Goal: Information Seeking & Learning: Find contact information

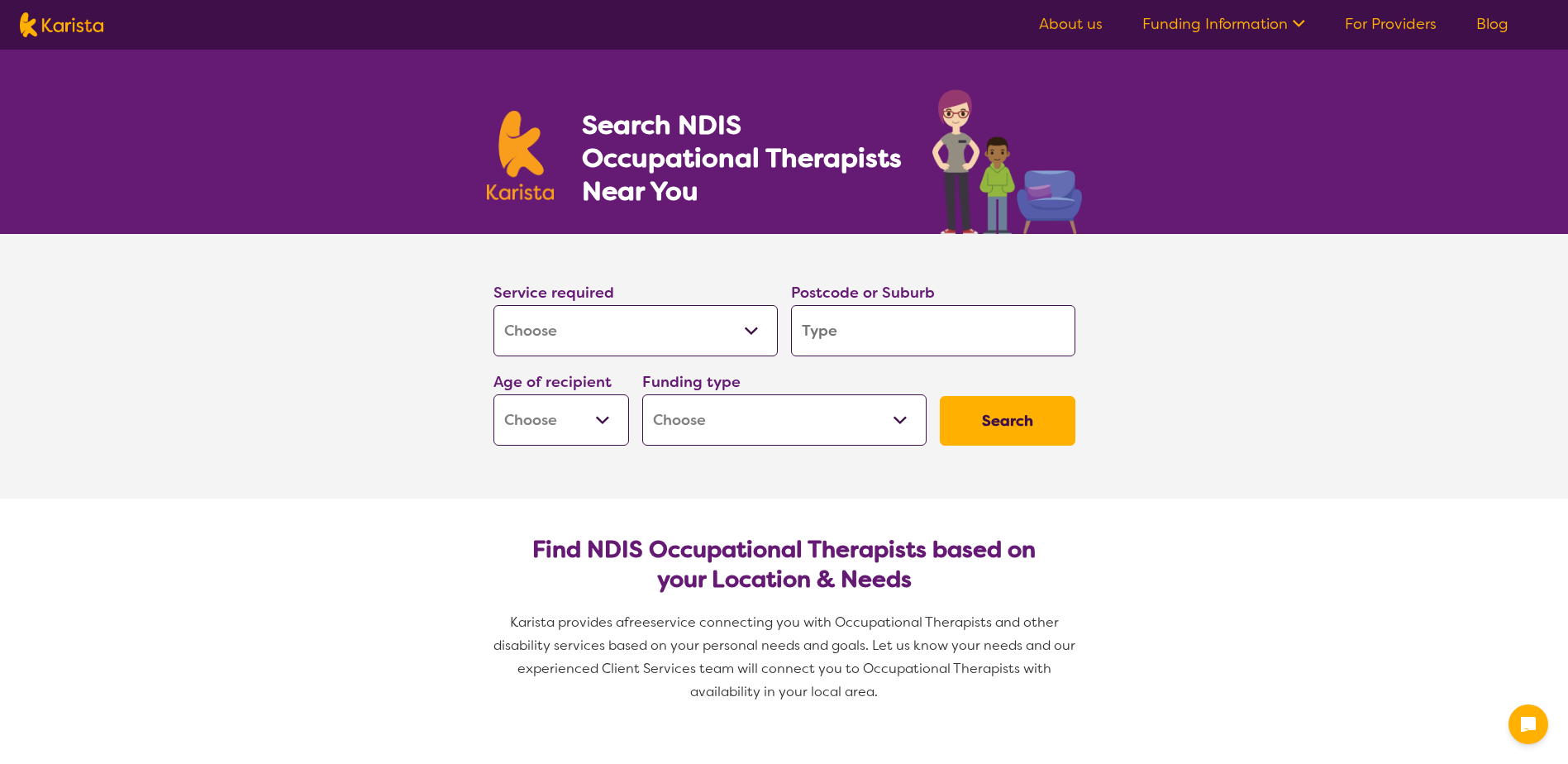
select select "[MEDICAL_DATA]"
click at [899, 326] on input "search" at bounding box center [934, 331] width 285 height 51
type input "3"
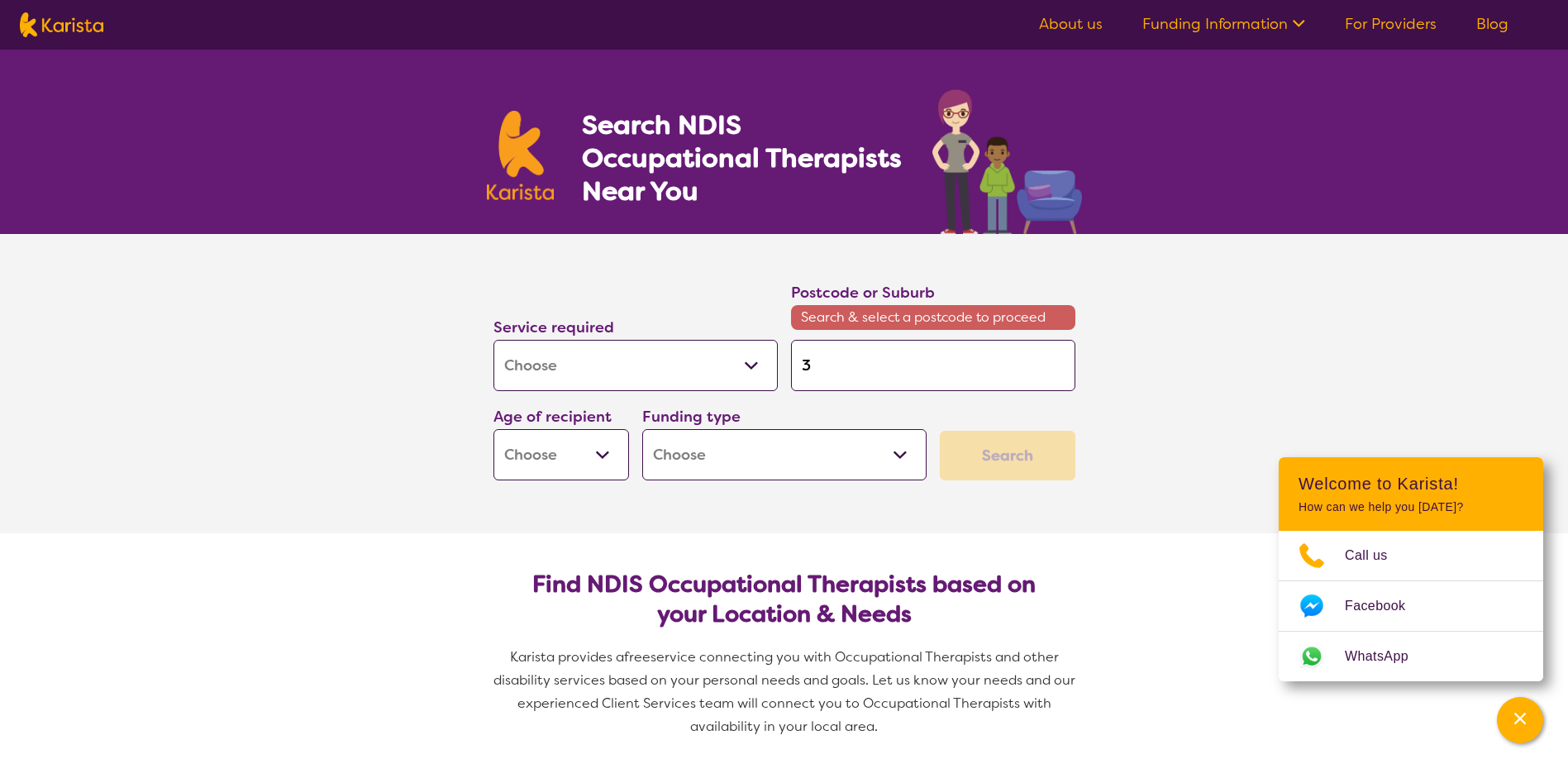
type input "39"
type input "393"
type input "3934"
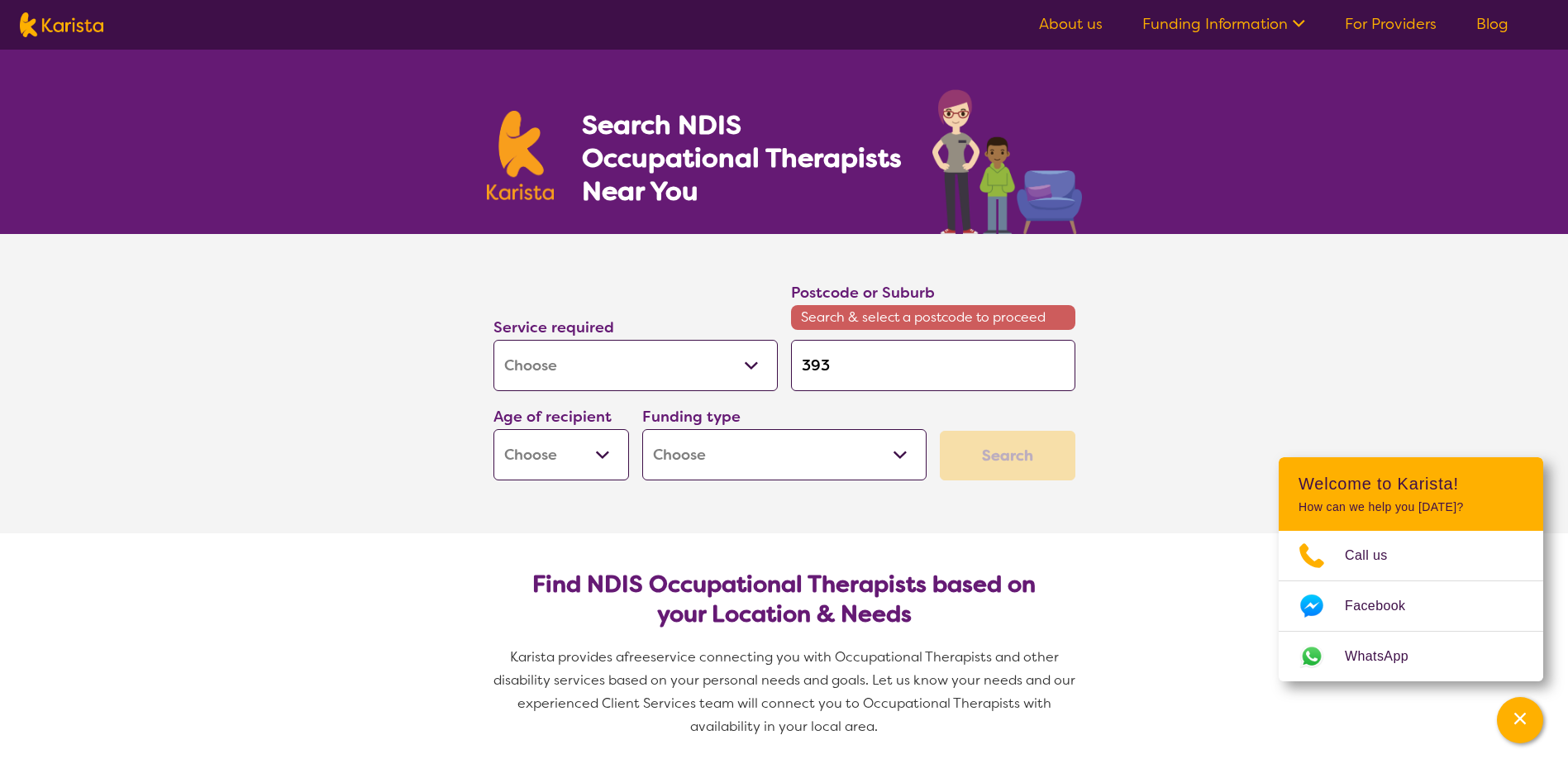
type input "3934"
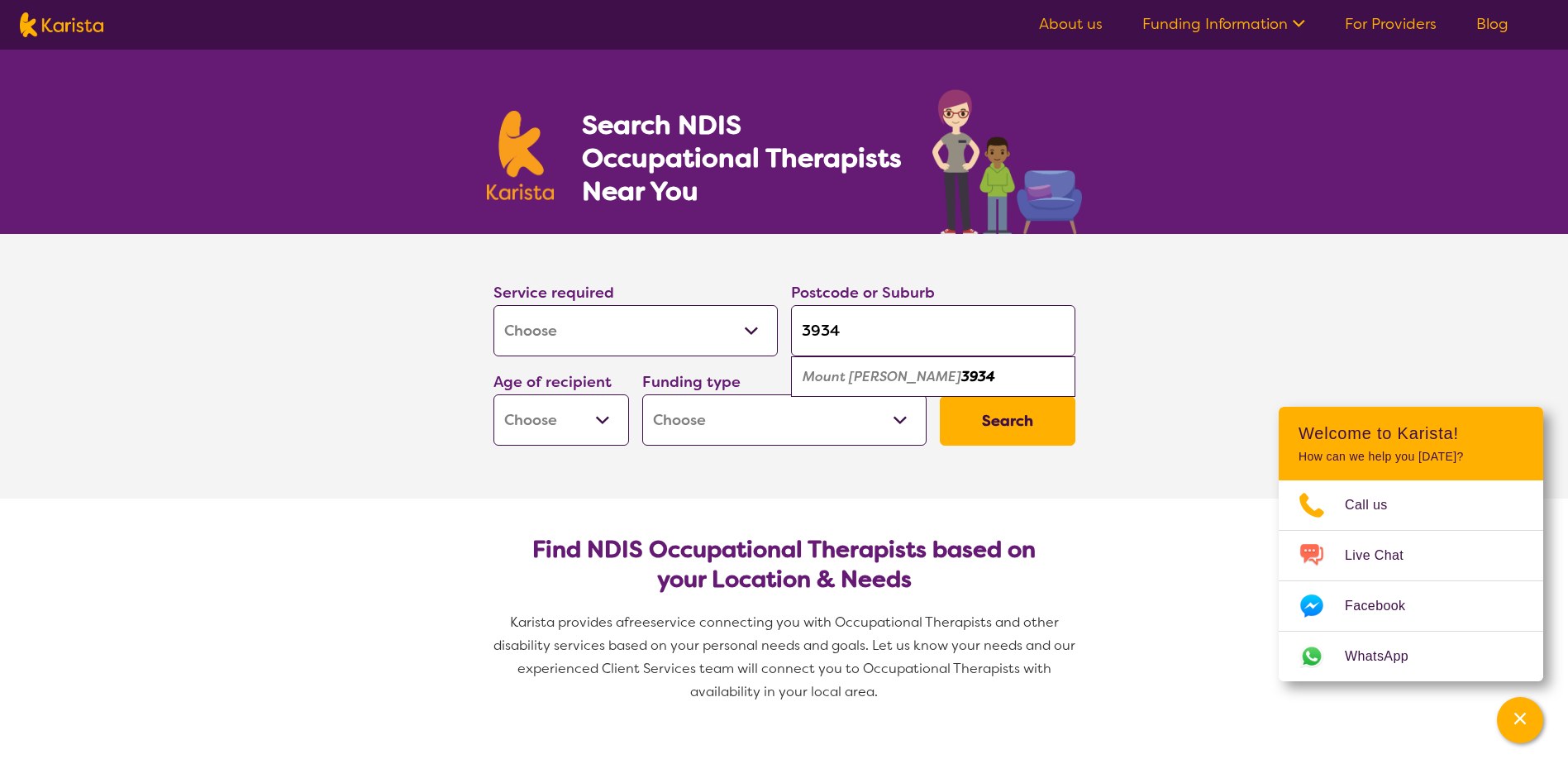
type input "3934"
click at [1012, 416] on button "Search" at bounding box center [1007, 420] width 136 height 49
click at [578, 411] on select "Early Childhood - 0 to 9 Child - 10 to 11 Adolescent - 12 to 17 Adult - 18 to 6…" at bounding box center [561, 420] width 136 height 51
select select "AD"
click at [494, 394] on select "Early Childhood - 0 to 9 Child - 10 to 11 Adolescent - 12 to 17 Adult - 18 to 6…" at bounding box center [561, 420] width 136 height 51
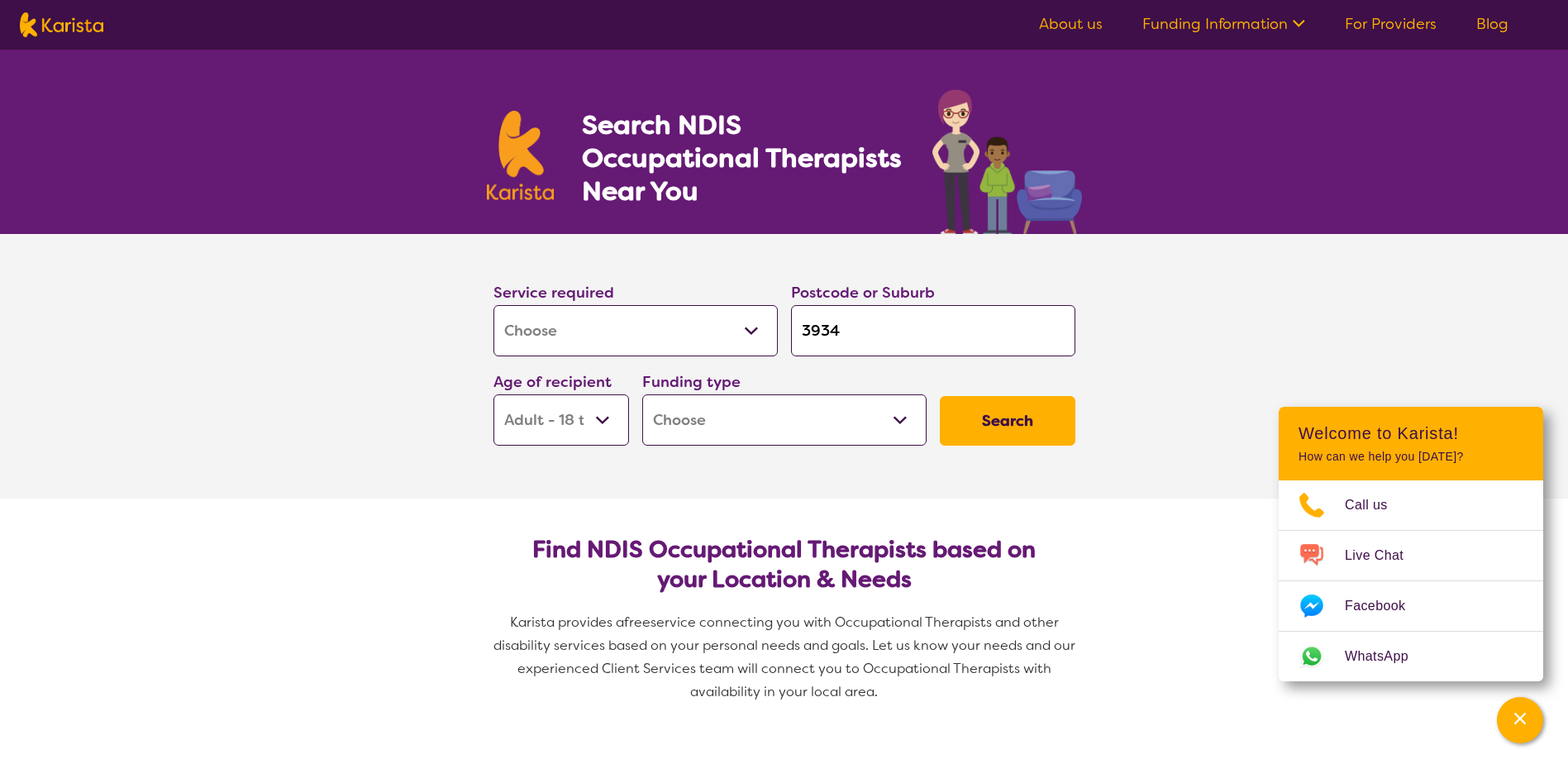
select select "AD"
click at [1022, 421] on button "Search" at bounding box center [1007, 420] width 136 height 49
click at [795, 420] on select "Home Care Package (HCP) National Disability Insurance Scheme (NDIS) I don't know" at bounding box center [784, 420] width 285 height 51
select select "NDIS"
click at [642, 394] on select "Home Care Package (HCP) National Disability Insurance Scheme (NDIS) I don't know" at bounding box center [784, 420] width 285 height 51
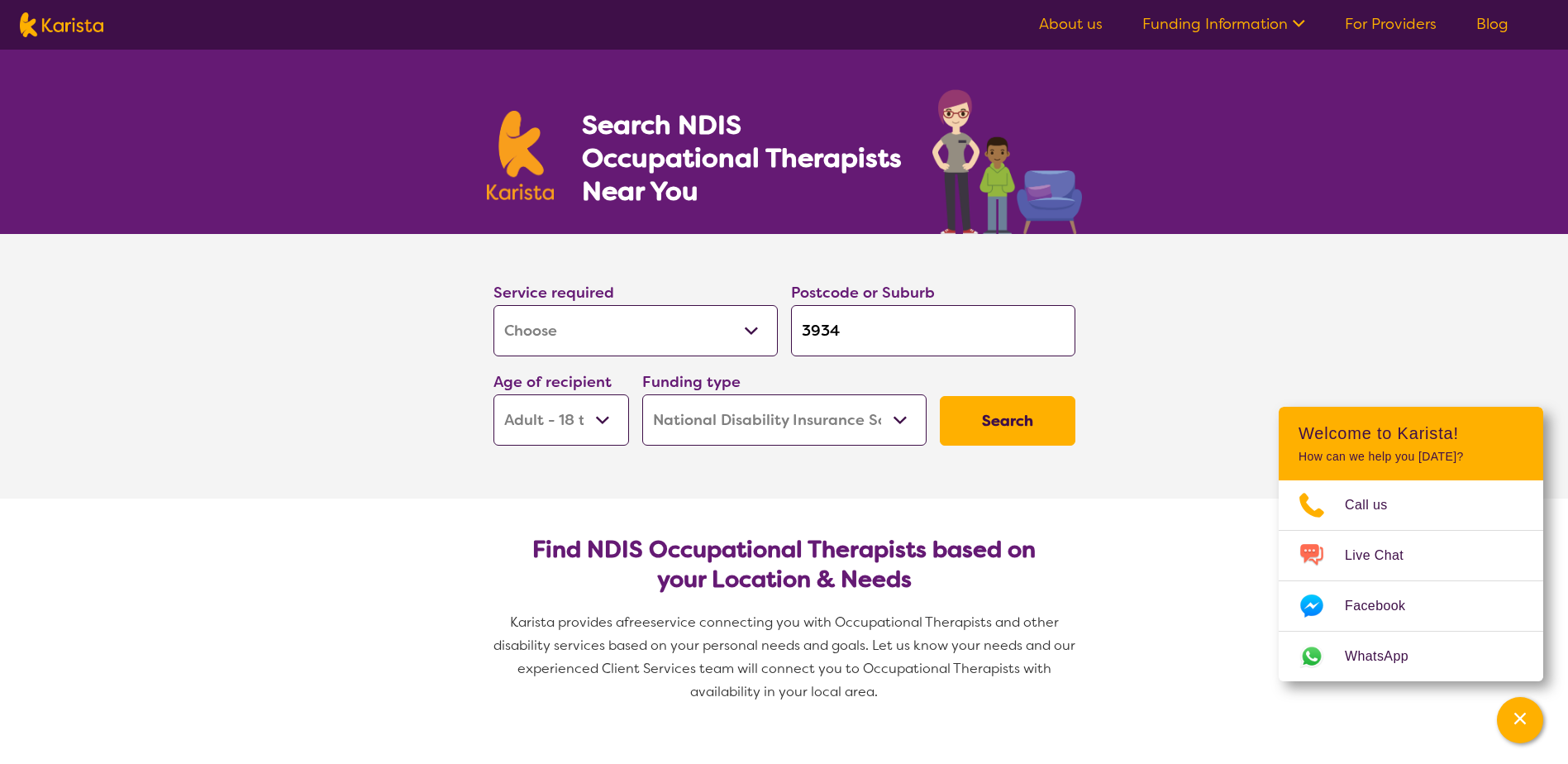
select select "NDIS"
click at [991, 421] on button "Search" at bounding box center [1007, 420] width 136 height 49
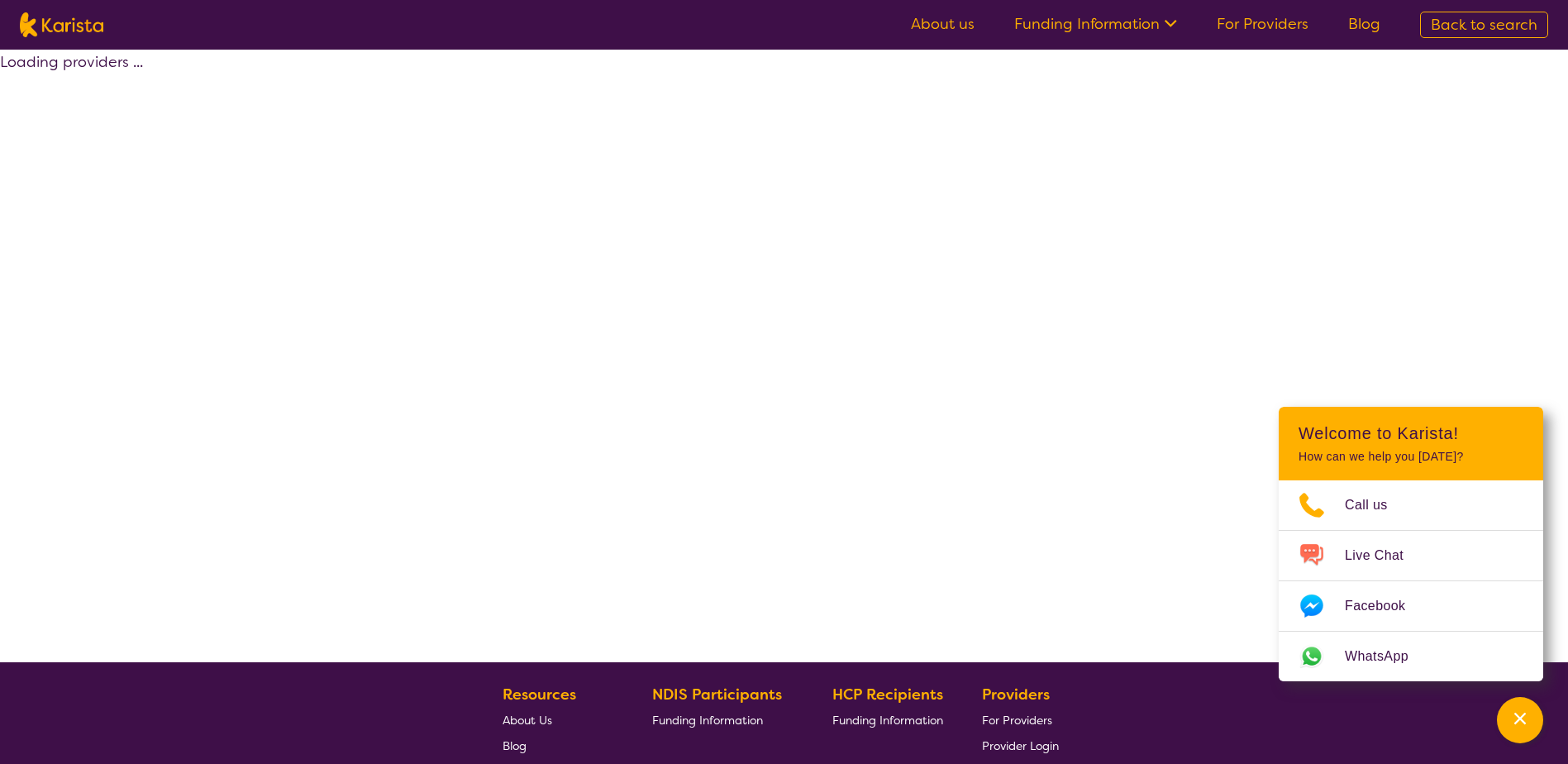
select select "by_score"
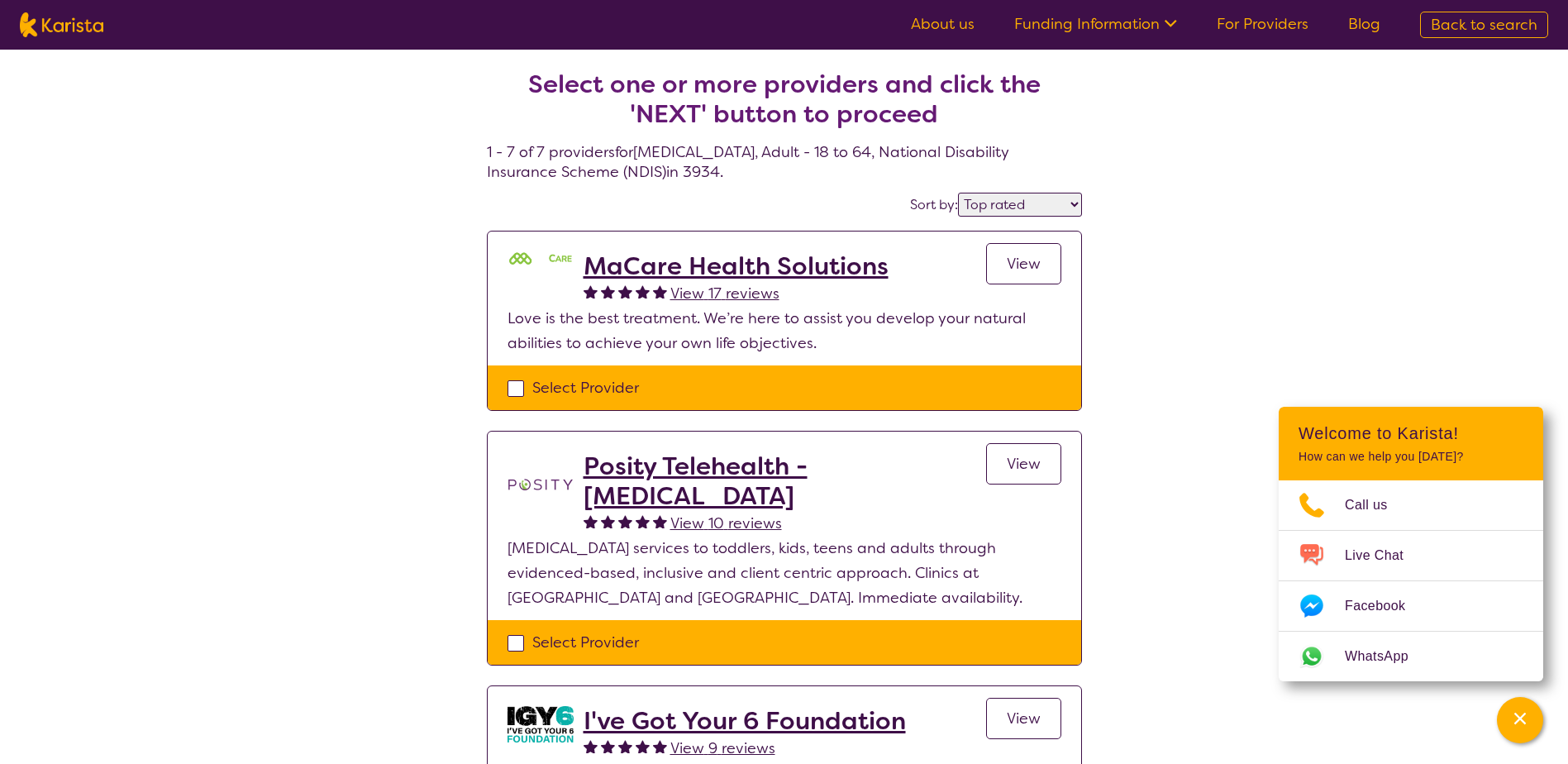
click at [769, 263] on h2 "MaCare Health Solutions" at bounding box center [737, 266] width 305 height 30
